Goal: Answer question/provide support

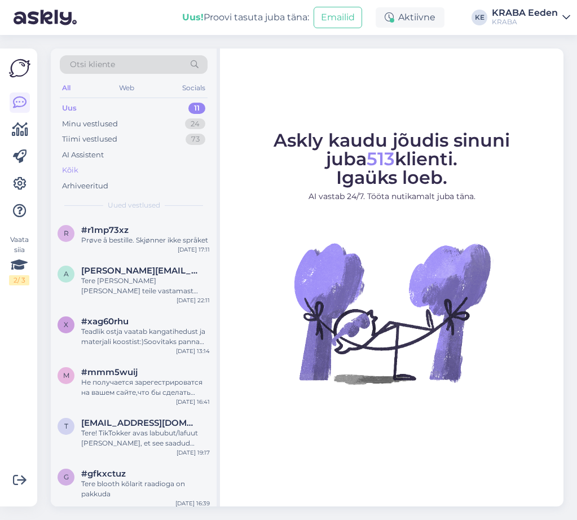
click at [86, 172] on div "Kõik" at bounding box center [134, 171] width 148 height 16
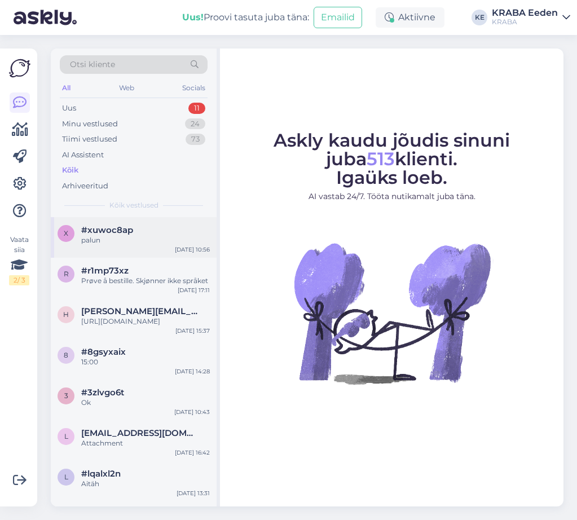
click at [169, 238] on div "palun" at bounding box center [145, 240] width 129 height 10
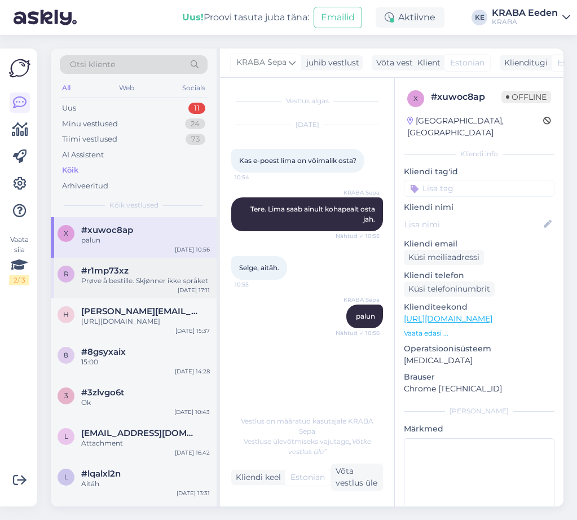
click at [157, 280] on div "Prøve å bestille. Skjønner ikke språket" at bounding box center [145, 281] width 129 height 10
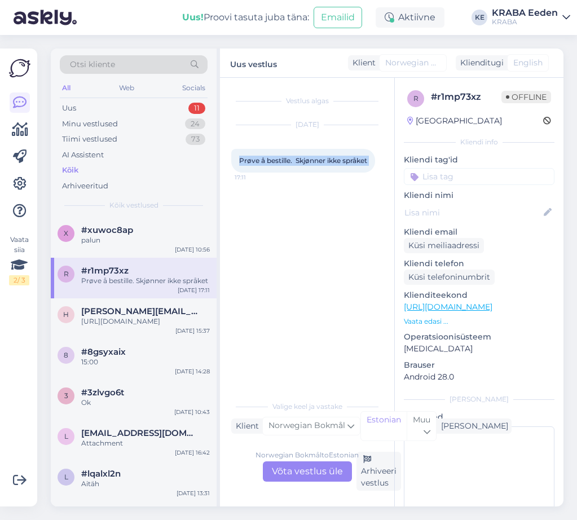
drag, startPoint x: 239, startPoint y: 159, endPoint x: 380, endPoint y: 160, distance: 141.1
click at [375, 160] on div "Prøve å bestille. Skjønner ikke språket 17:11" at bounding box center [303, 161] width 144 height 24
copy div "Prøve å bestille. Skjønner ikke språket 17:11"
click at [124, 313] on span "[PERSON_NAME][EMAIL_ADDRESS][DOMAIN_NAME]" at bounding box center [139, 311] width 117 height 10
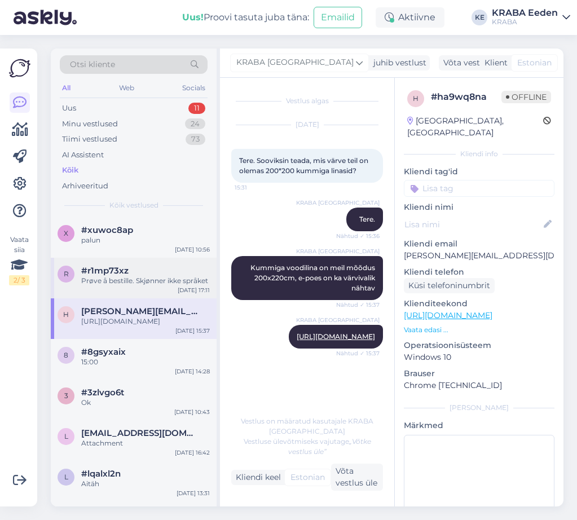
click at [142, 290] on div "r #r1mp73xz Prøve å bestille. Skjønner ikke språket [DATE] 17:11" at bounding box center [134, 278] width 166 height 41
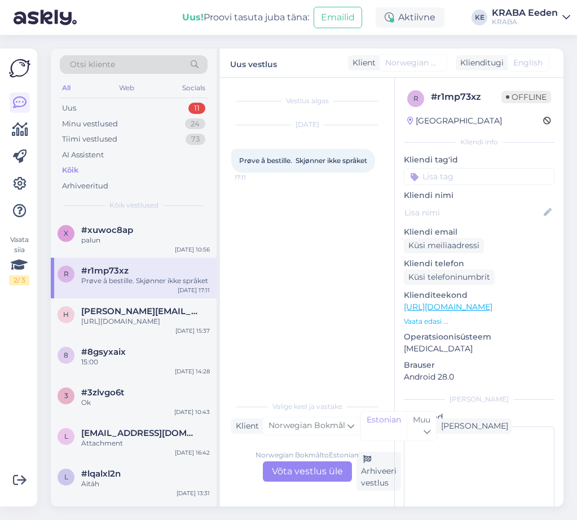
click at [426, 319] on p "Vaata edasi ..." at bounding box center [479, 322] width 151 height 10
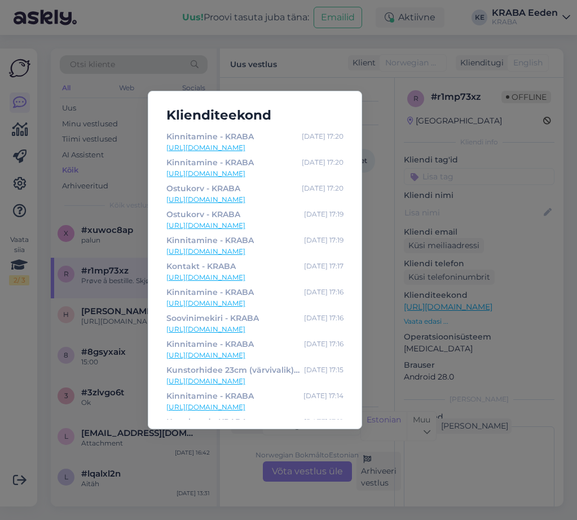
click at [381, 248] on div "Klienditeekond Kinnitamine - KRABA [DATE] 17:20 [URL][DOMAIN_NAME] Kinnitamine …" at bounding box center [288, 260] width 577 height 520
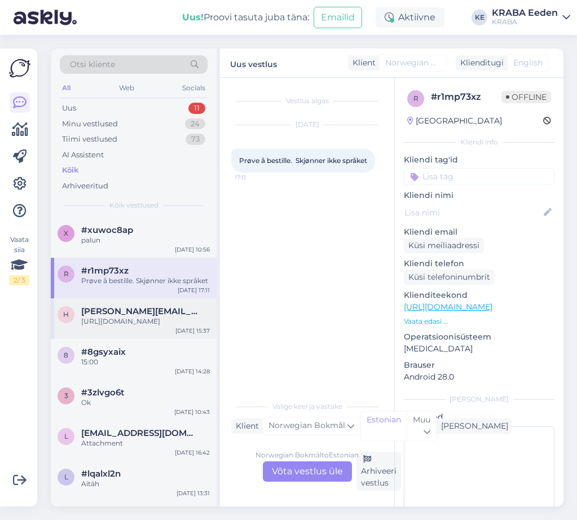
click at [102, 327] on div "[URL][DOMAIN_NAME]" at bounding box center [145, 322] width 129 height 10
